Goal: Task Accomplishment & Management: Use online tool/utility

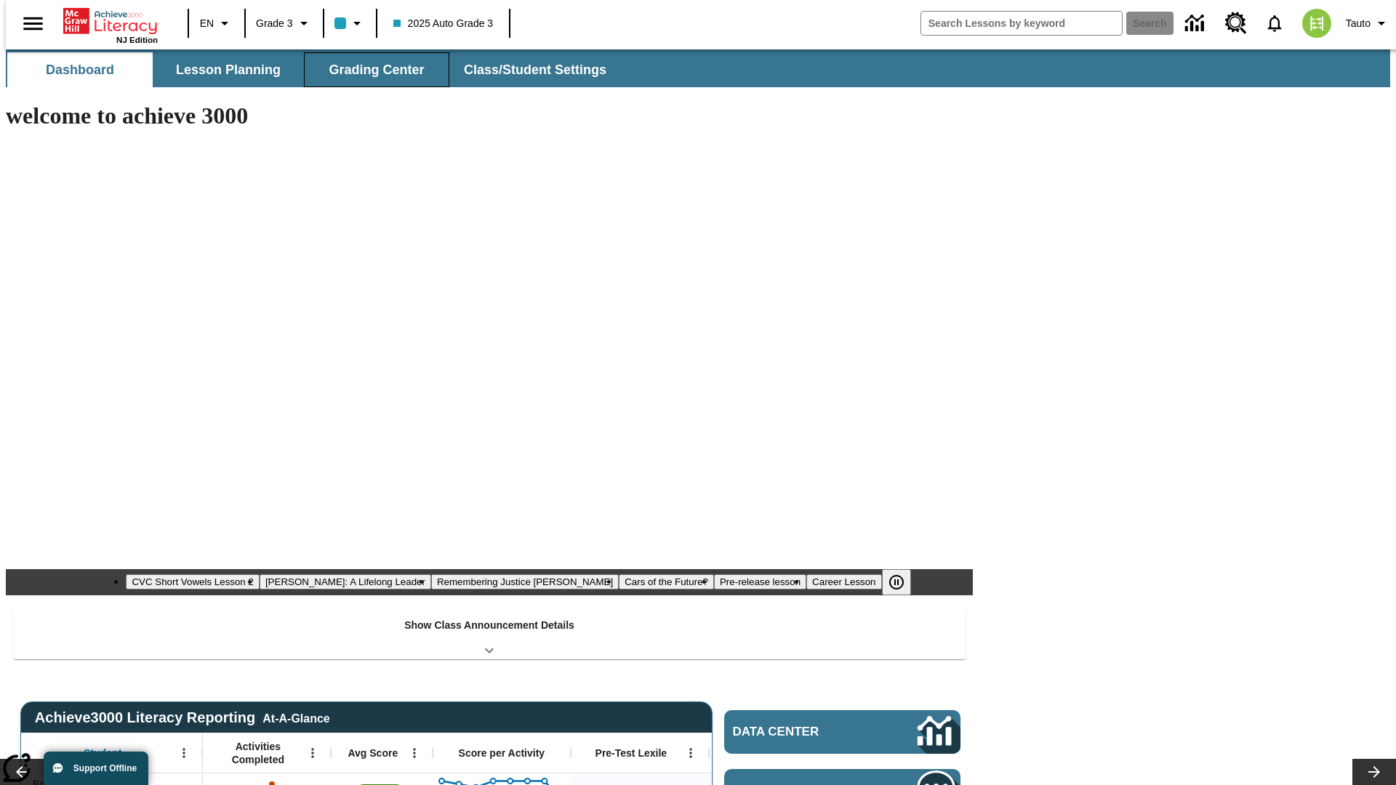
click at [371, 70] on span "Grading Center" at bounding box center [376, 70] width 95 height 17
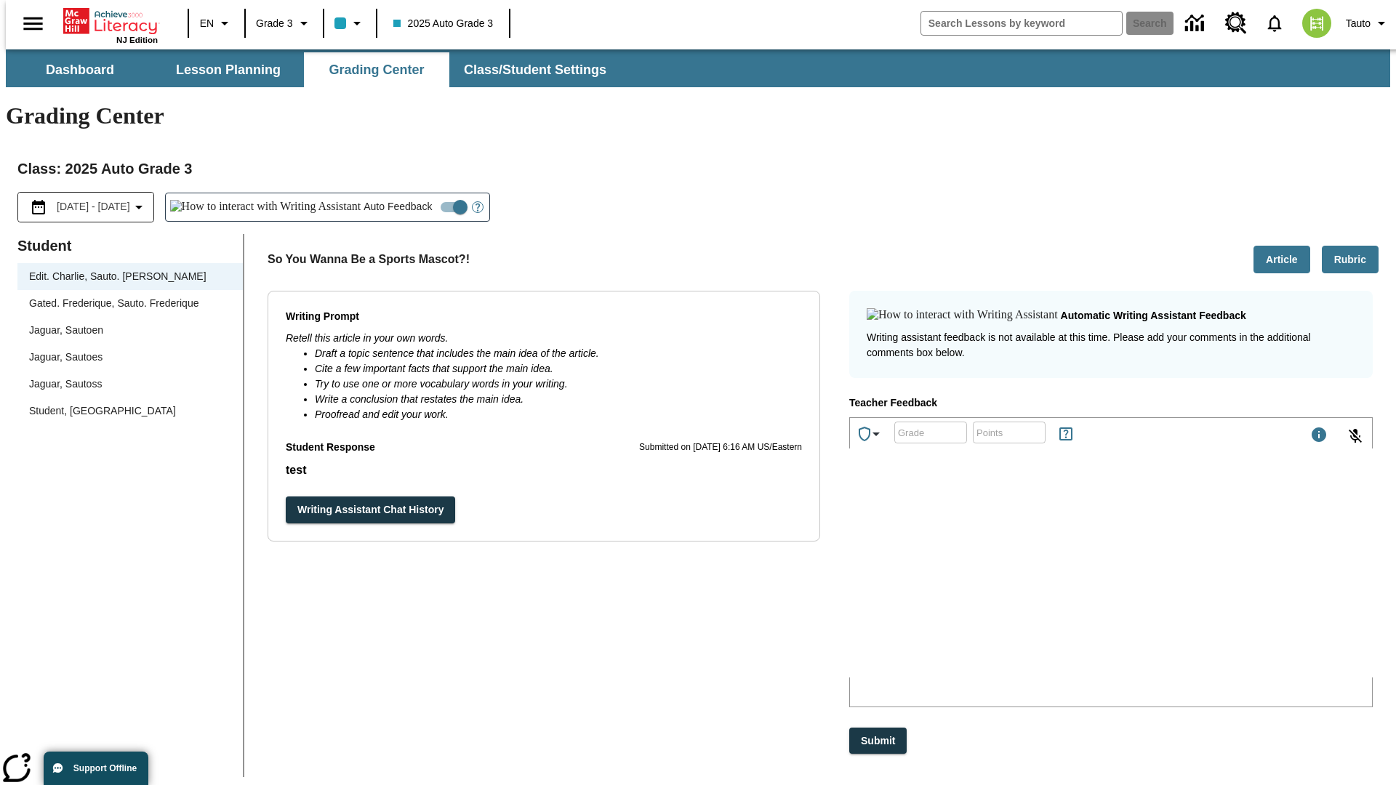
click at [125, 323] on div "Jaguar, Sautoen" at bounding box center [130, 330] width 202 height 15
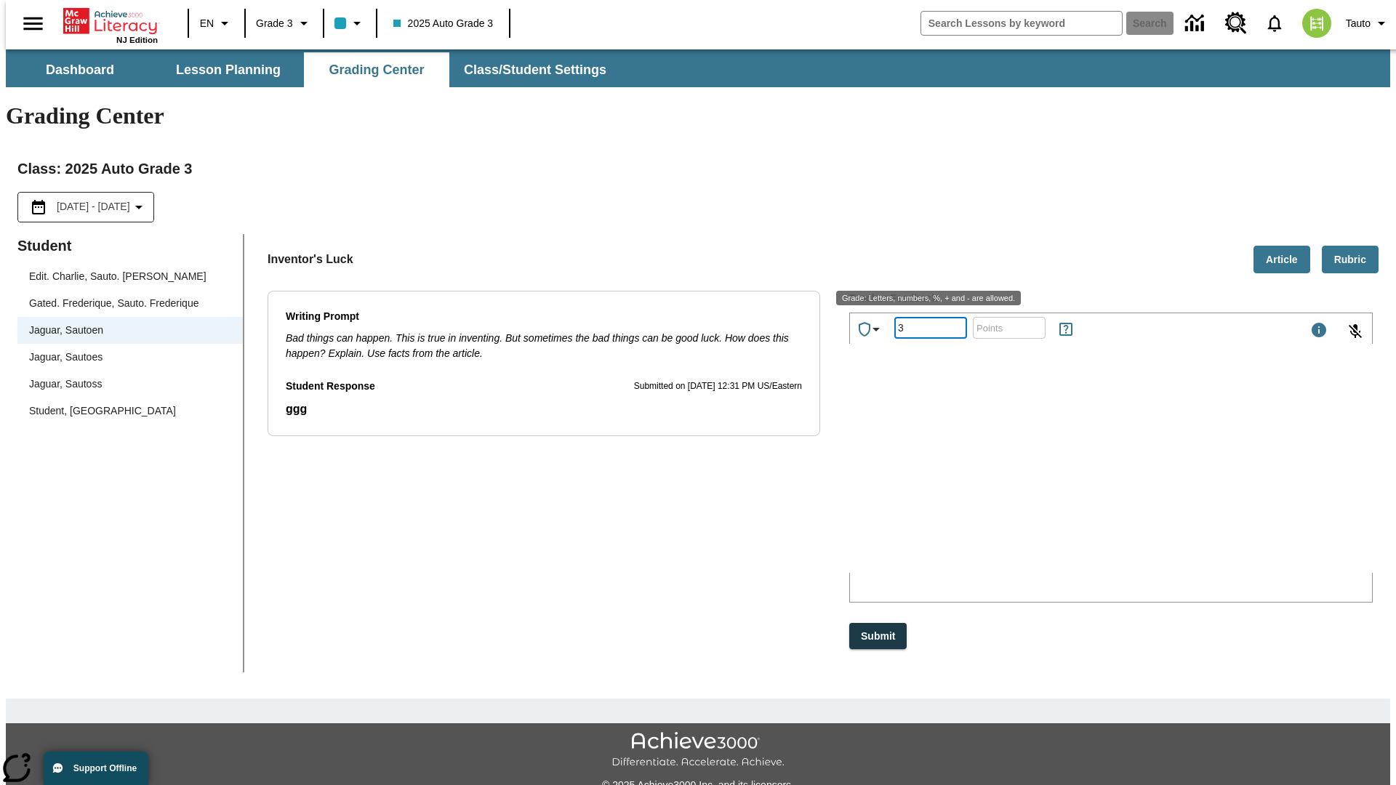
type input "3"
type input "10"
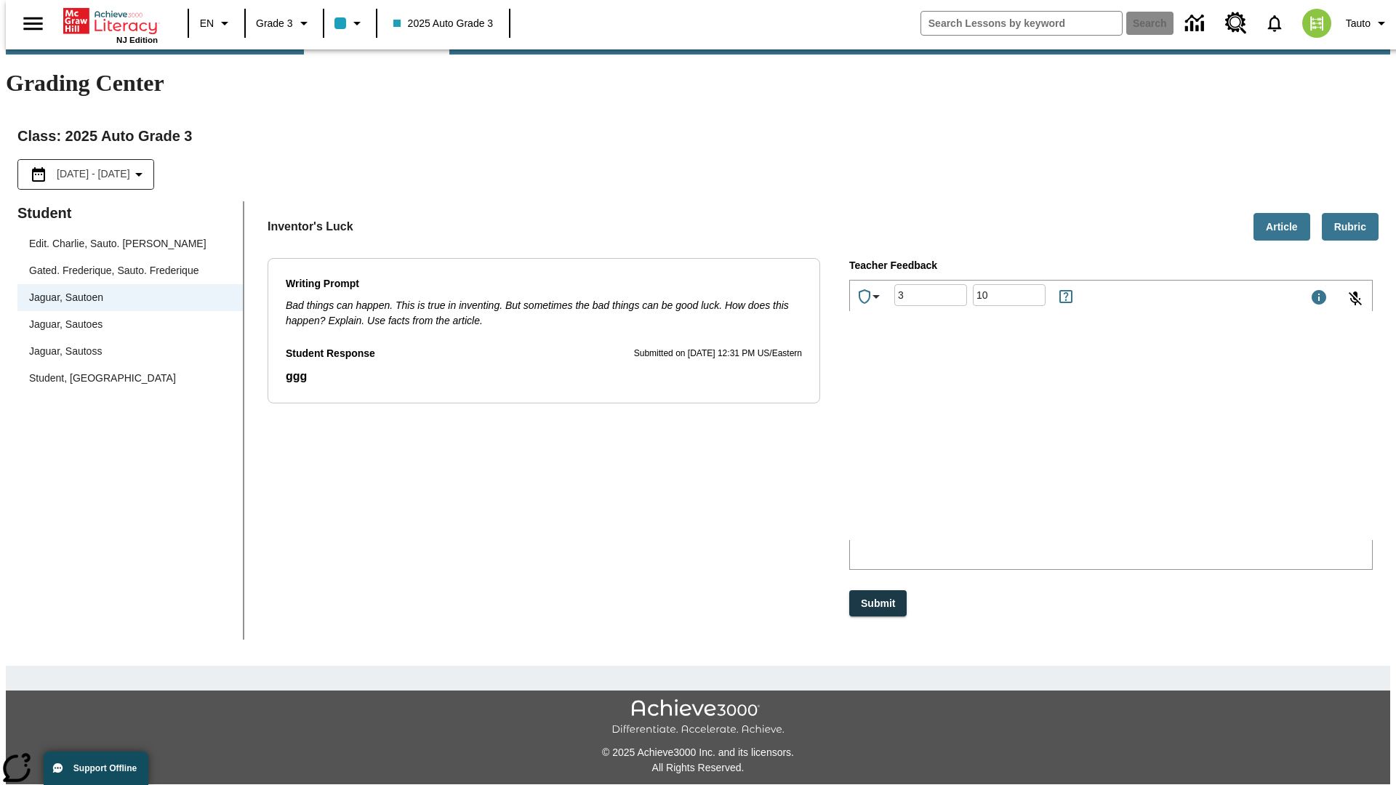
click at [1062, 446] on p "Type your response here." at bounding box center [959, 444] width 206 height 13
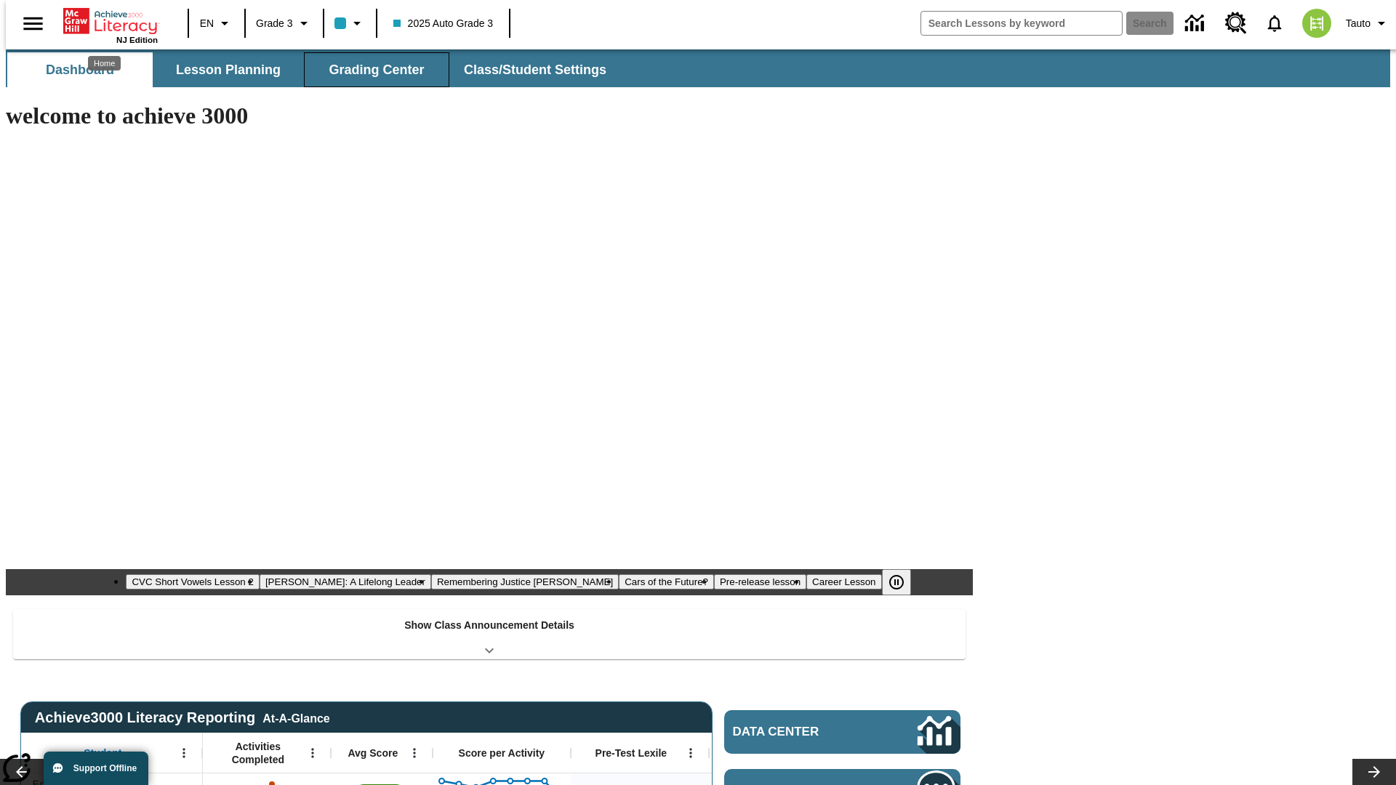
click at [371, 70] on span "Grading Center" at bounding box center [376, 70] width 95 height 17
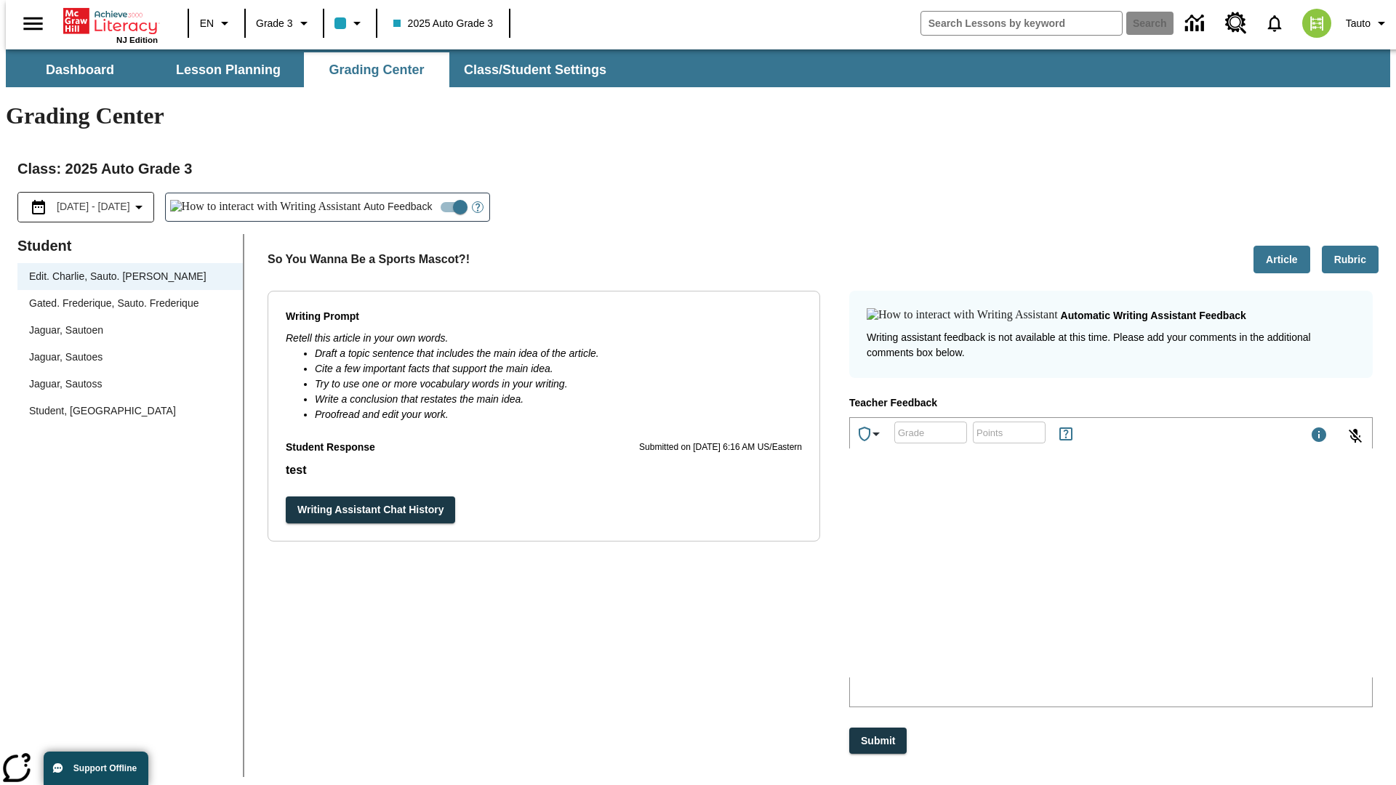
click at [125, 323] on div "Jaguar, Sautoen" at bounding box center [130, 330] width 202 height 15
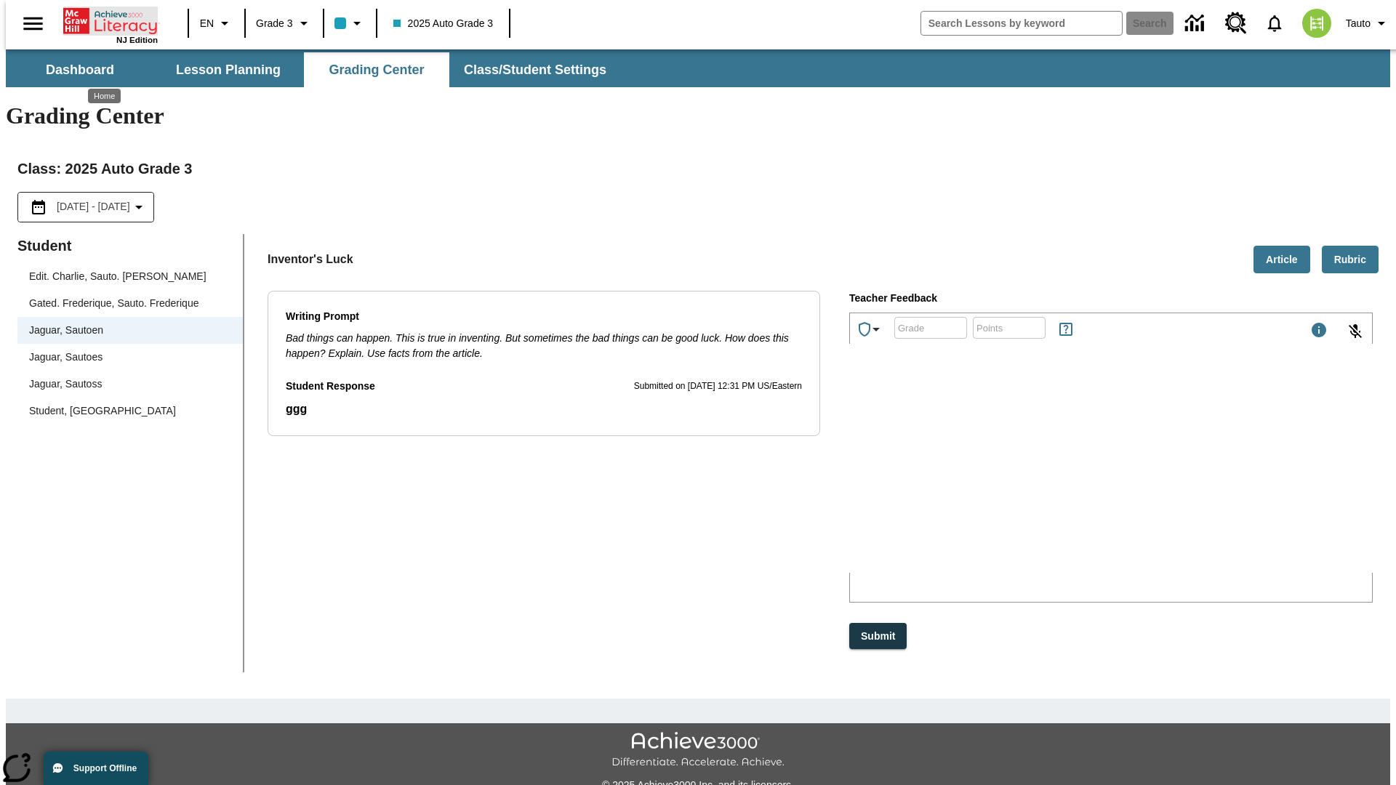
scroll to position [33, 0]
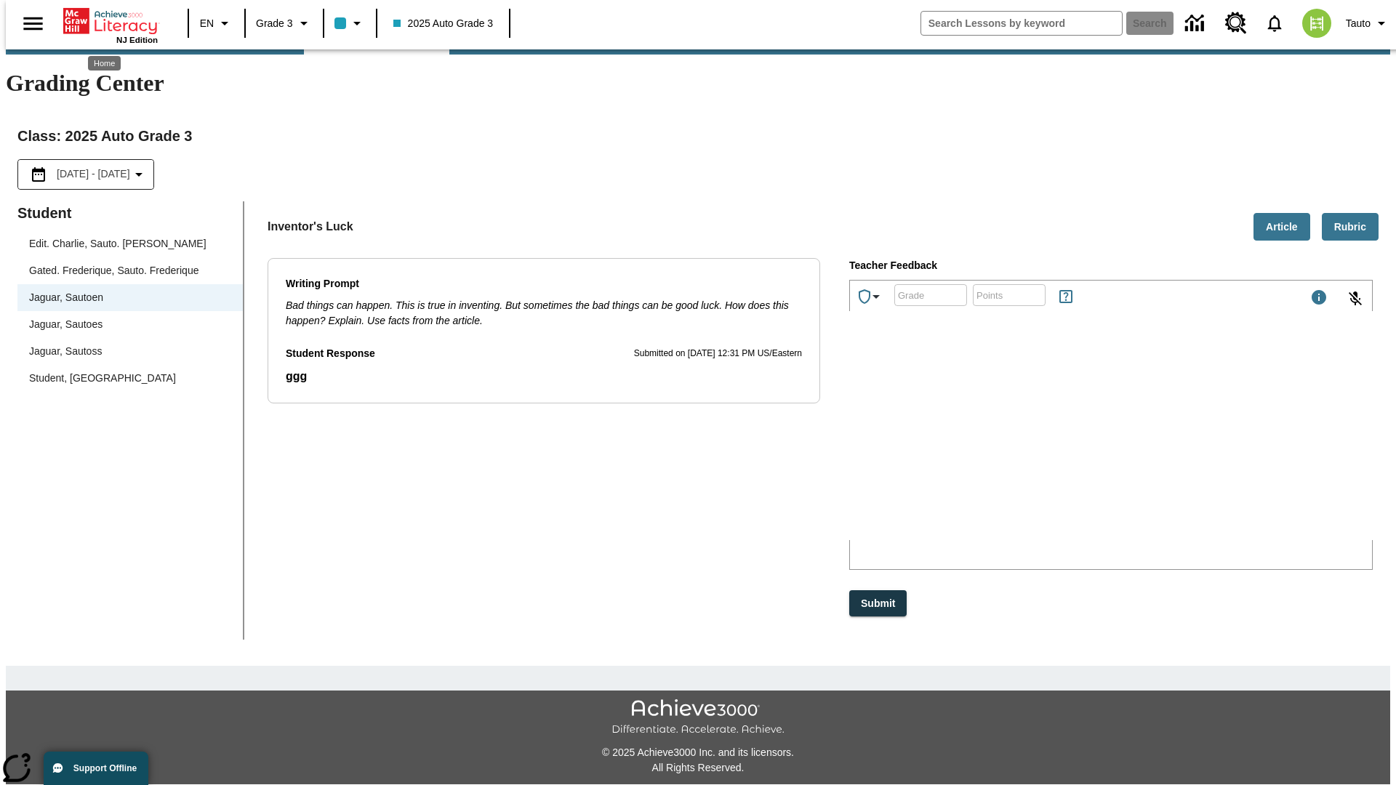
click at [1062, 446] on p "jCpjf" at bounding box center [959, 444] width 206 height 13
click at [1062, 446] on p "UPhclU" at bounding box center [959, 444] width 206 height 13
